Goal: Task Accomplishment & Management: Use online tool/utility

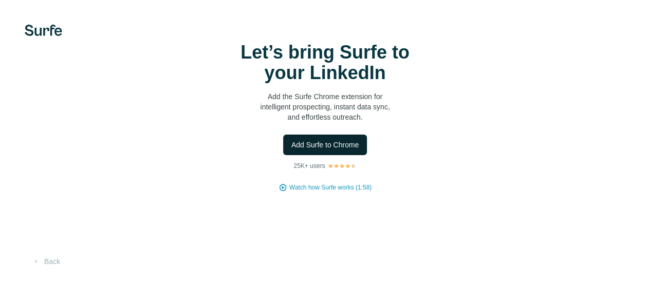
click at [283, 155] on button "Add Surfe to Chrome" at bounding box center [325, 145] width 84 height 21
